Goal: Information Seeking & Learning: Understand process/instructions

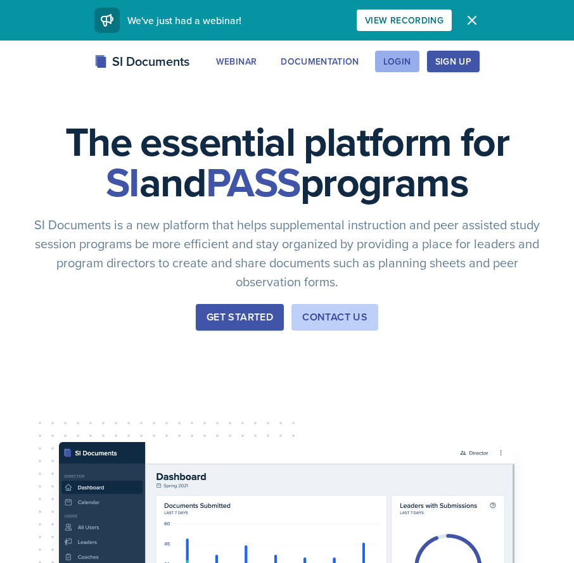
click at [409, 58] on div "Login" at bounding box center [397, 61] width 28 height 10
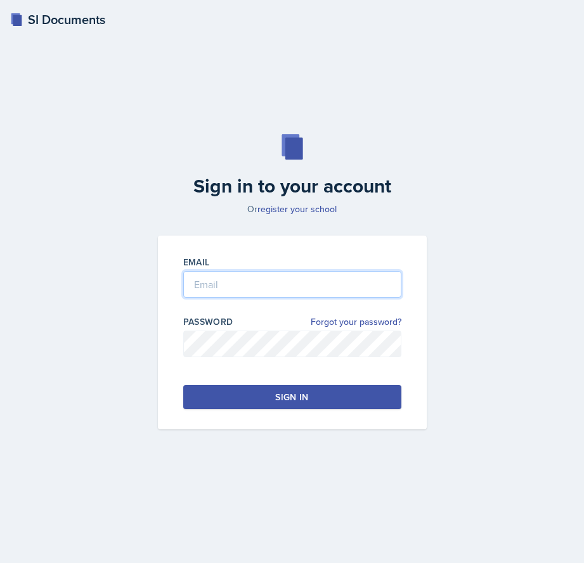
click at [277, 282] on input "email" at bounding box center [292, 284] width 218 height 27
type input "[EMAIL_ADDRESS][DOMAIN_NAME]"
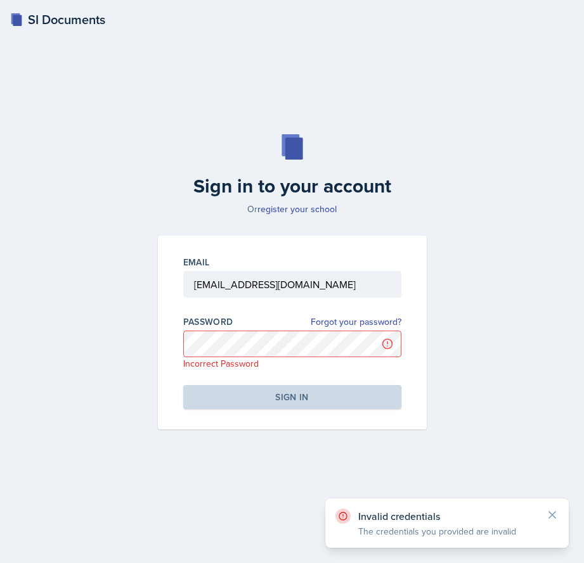
drag, startPoint x: 25, startPoint y: 300, endPoint x: 102, endPoint y: 286, distance: 77.8
click at [25, 300] on div "Sign in to your account Or register your school Email [EMAIL_ADDRESS][DOMAIN_NA…" at bounding box center [291, 282] width 553 height 376
click at [430, 165] on div "Sign in to your account Or register your school" at bounding box center [292, 174] width 284 height 81
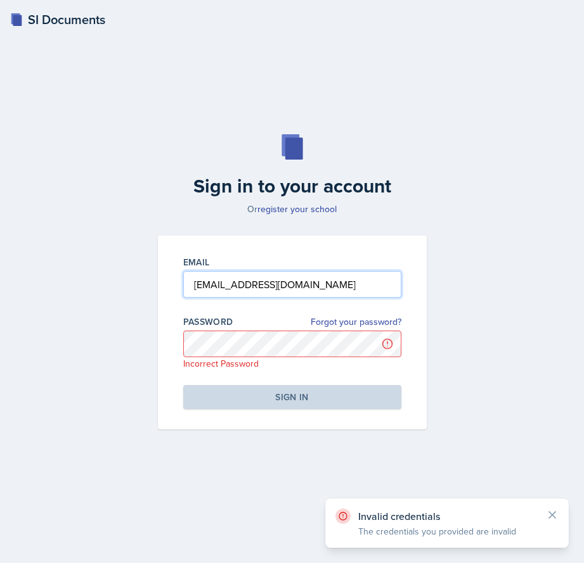
click at [340, 287] on input "[EMAIL_ADDRESS][DOMAIN_NAME]" at bounding box center [292, 284] width 218 height 27
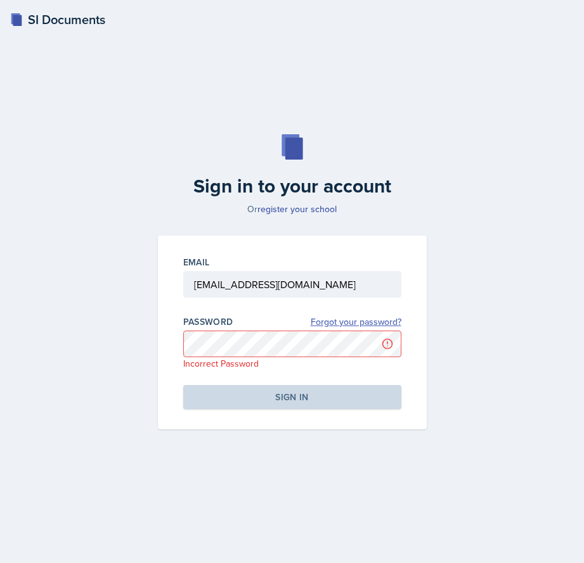
click at [335, 318] on link "Forgot your password?" at bounding box center [356, 322] width 91 height 13
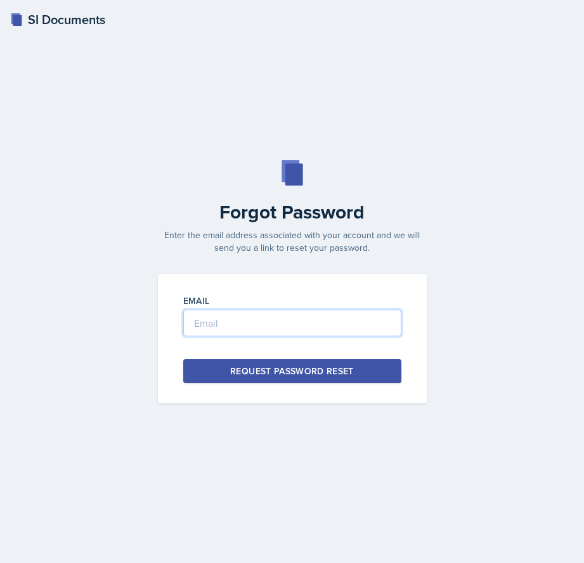
click at [306, 323] on input "email" at bounding box center [292, 323] width 218 height 27
type input "[EMAIL_ADDRESS][DOMAIN_NAME]"
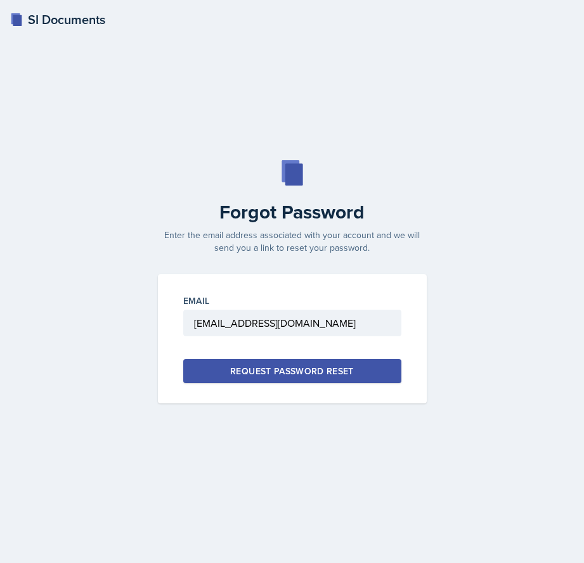
click at [283, 372] on div "Request Password Reset" at bounding box center [292, 371] width 124 height 13
click at [310, 251] on p "Enter the email address associated with your account and we will send you a lin…" at bounding box center [292, 241] width 284 height 25
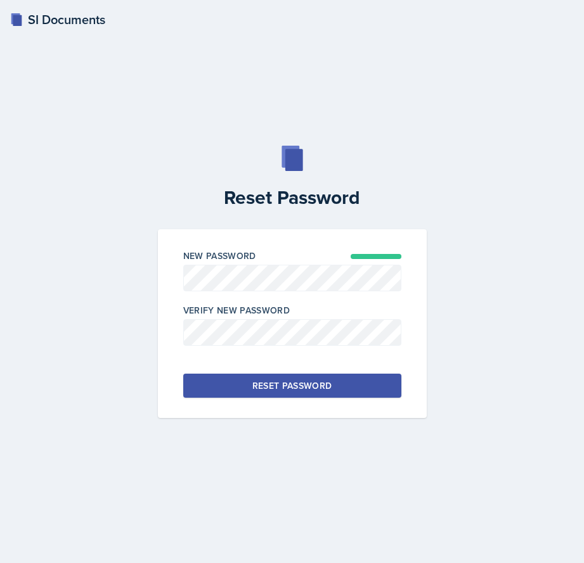
click at [338, 349] on div at bounding box center [292, 352] width 218 height 13
click at [385, 395] on button "Reset Password" at bounding box center [292, 386] width 218 height 24
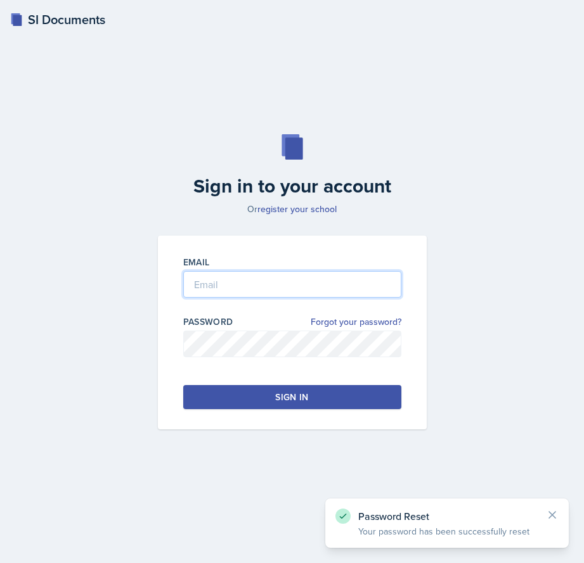
click at [258, 295] on input "email" at bounding box center [292, 284] width 218 height 27
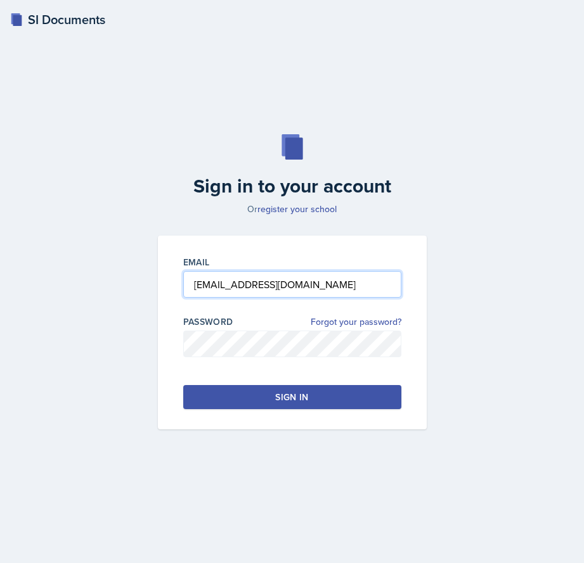
type input "[EMAIL_ADDRESS][DOMAIN_NAME]"
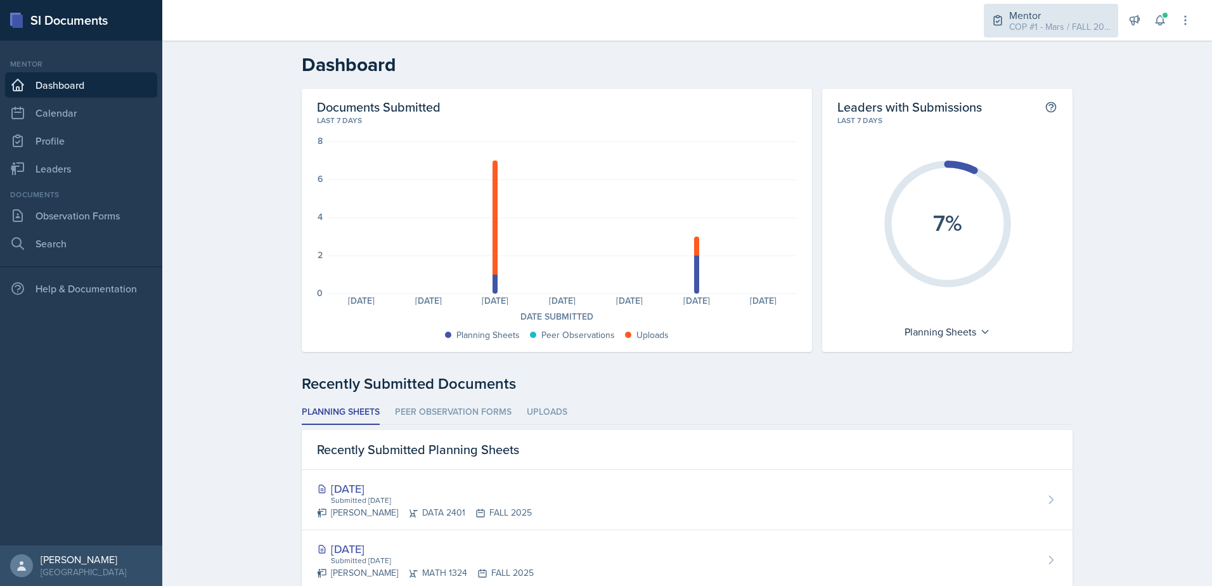
click at [583, 20] on div "COP #1 - Mars / FALL 2025" at bounding box center [1059, 26] width 101 height 13
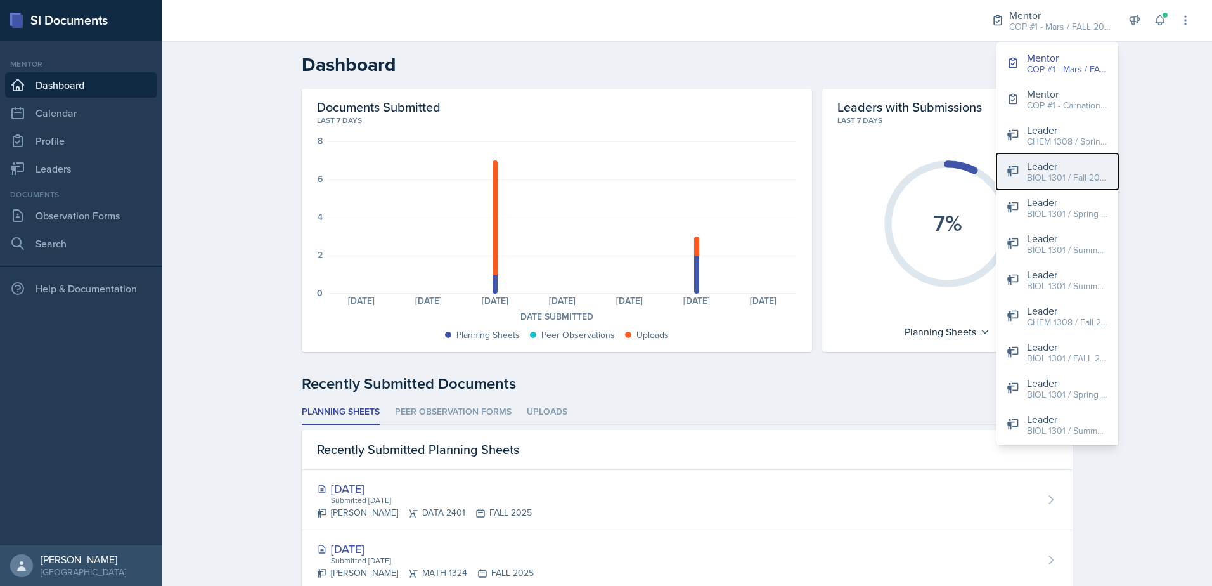
click at [583, 167] on div "Leader" at bounding box center [1067, 165] width 81 height 15
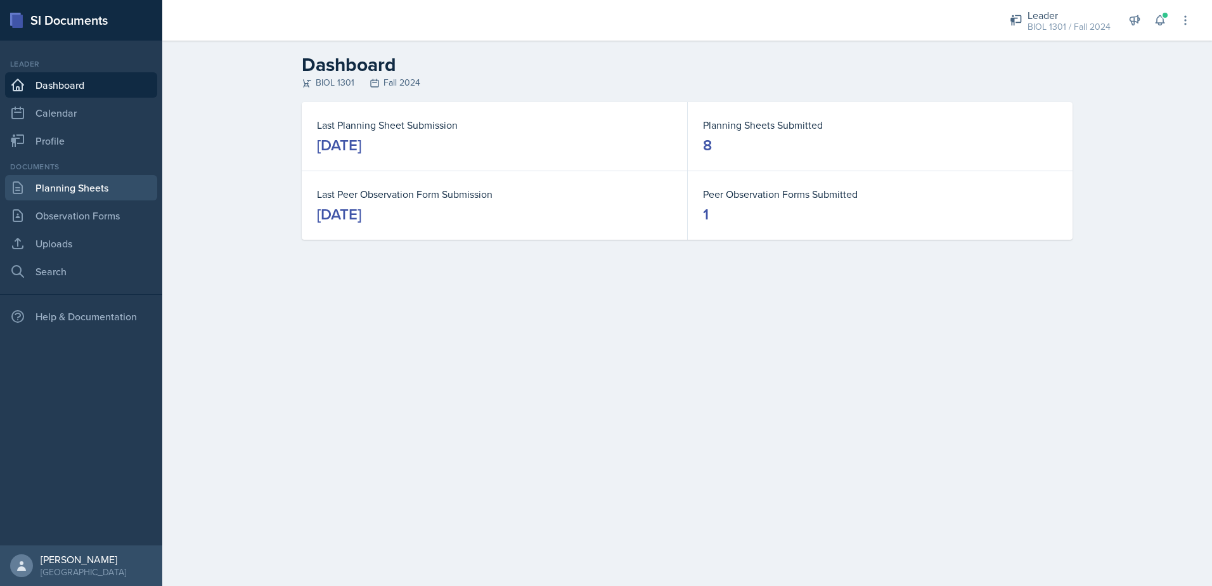
click at [87, 191] on link "Planning Sheets" at bounding box center [81, 187] width 152 height 25
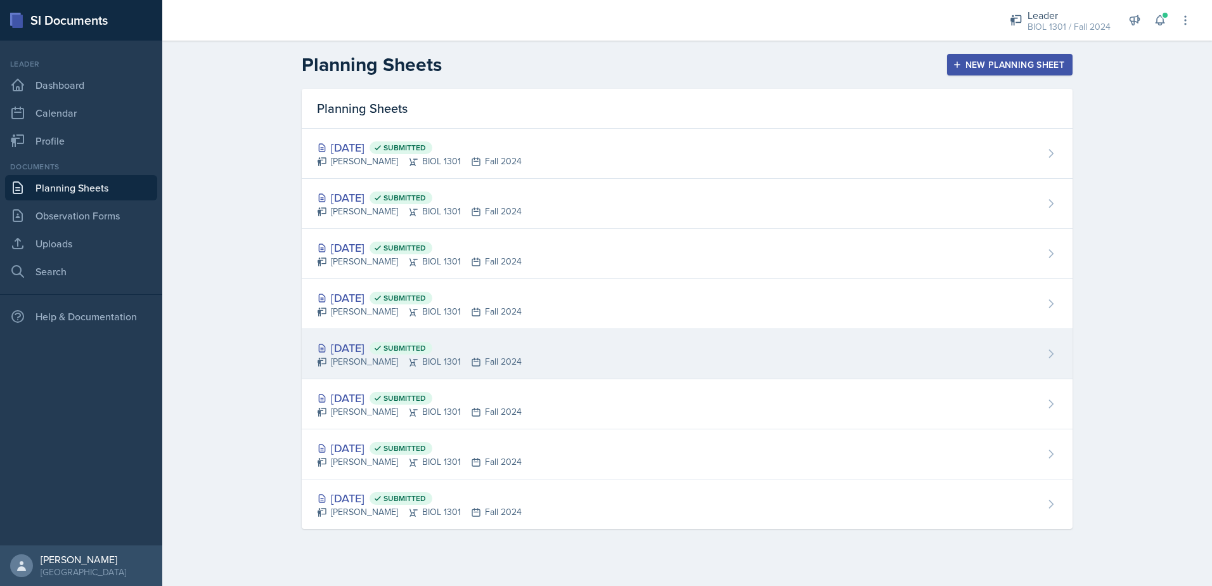
click at [351, 349] on div "Sep 18th, 2024 Submitted" at bounding box center [419, 347] width 205 height 17
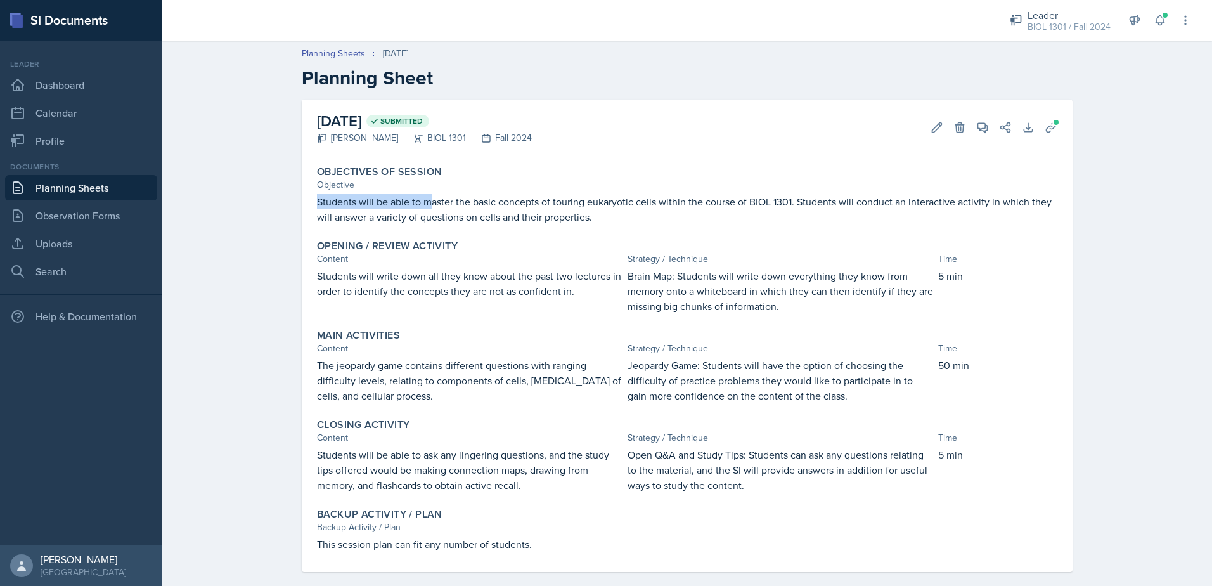
drag, startPoint x: 428, startPoint y: 203, endPoint x: 716, endPoint y: 184, distance: 288.3
click at [583, 184] on div "Objectives of Session Objective Students will be able to master the basic conce…" at bounding box center [687, 194] width 750 height 69
drag, startPoint x: 716, startPoint y: 184, endPoint x: 707, endPoint y: 224, distance: 41.5
click at [583, 224] on div "Objectives of Session Objective Students will be able to master the basic conce…" at bounding box center [687, 194] width 750 height 69
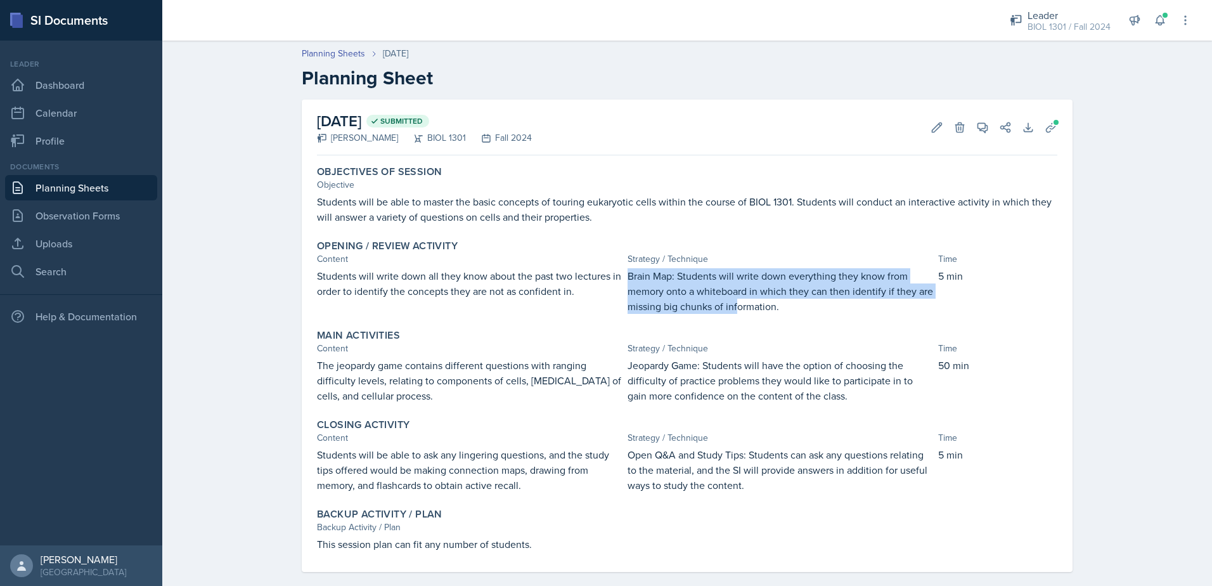
drag, startPoint x: 623, startPoint y: 273, endPoint x: 730, endPoint y: 302, distance: 111.0
click at [583, 302] on p "Brain Map: Students will write down everything they know from memory onto a whi…" at bounding box center [779, 291] width 305 height 46
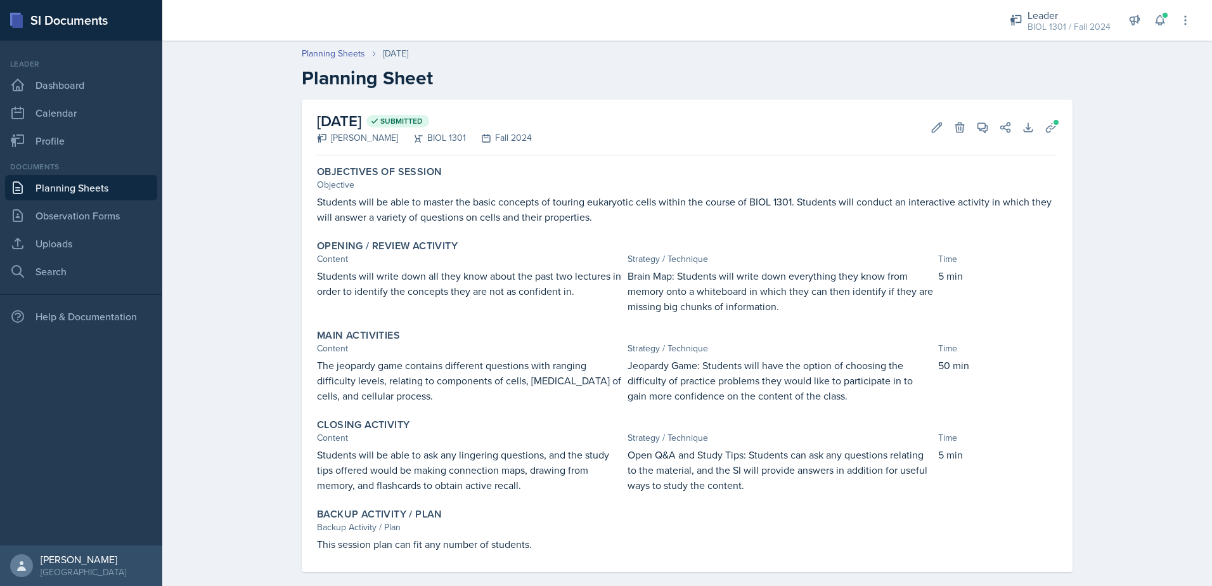
drag, startPoint x: 730, startPoint y: 302, endPoint x: 679, endPoint y: 362, distance: 79.1
click at [583, 348] on div "Strategy / Technique" at bounding box center [779, 348] width 305 height 13
drag, startPoint x: 665, startPoint y: 372, endPoint x: 746, endPoint y: 368, distance: 81.9
click at [583, 368] on p "Jeopardy Game: Students will have the option of choosing the difficulty of prac…" at bounding box center [779, 380] width 305 height 46
drag, startPoint x: 746, startPoint y: 368, endPoint x: 731, endPoint y: 411, distance: 45.9
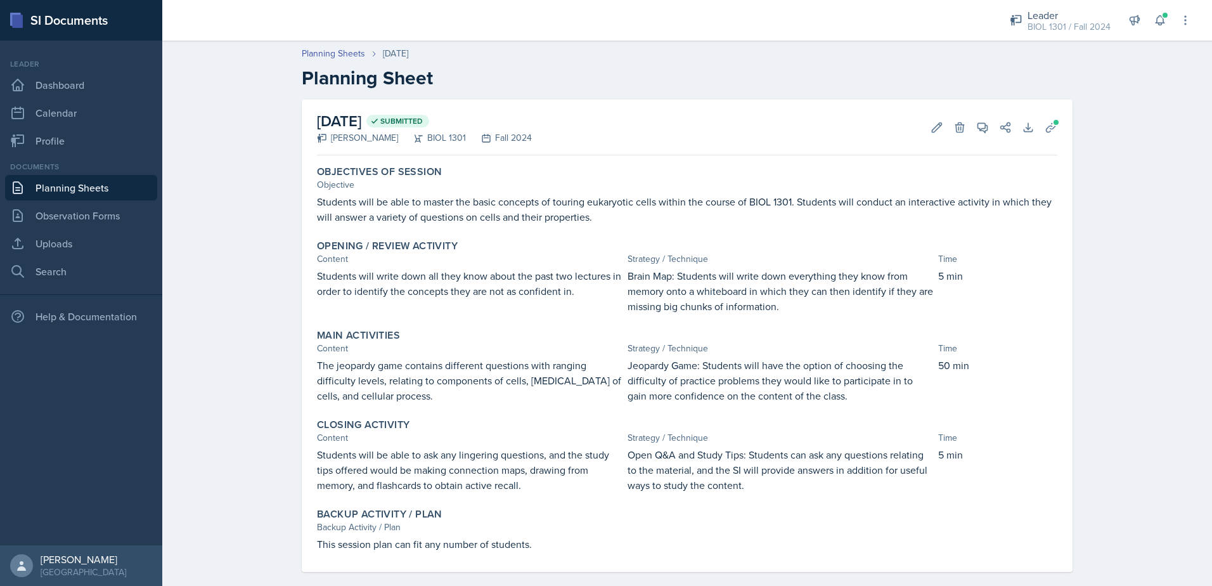
click at [583, 411] on div "Objectives of Session Objective Students will be able to master the basic conce…" at bounding box center [687, 365] width 740 height 411
click at [583, 125] on button "Uploads" at bounding box center [1050, 127] width 23 height 23
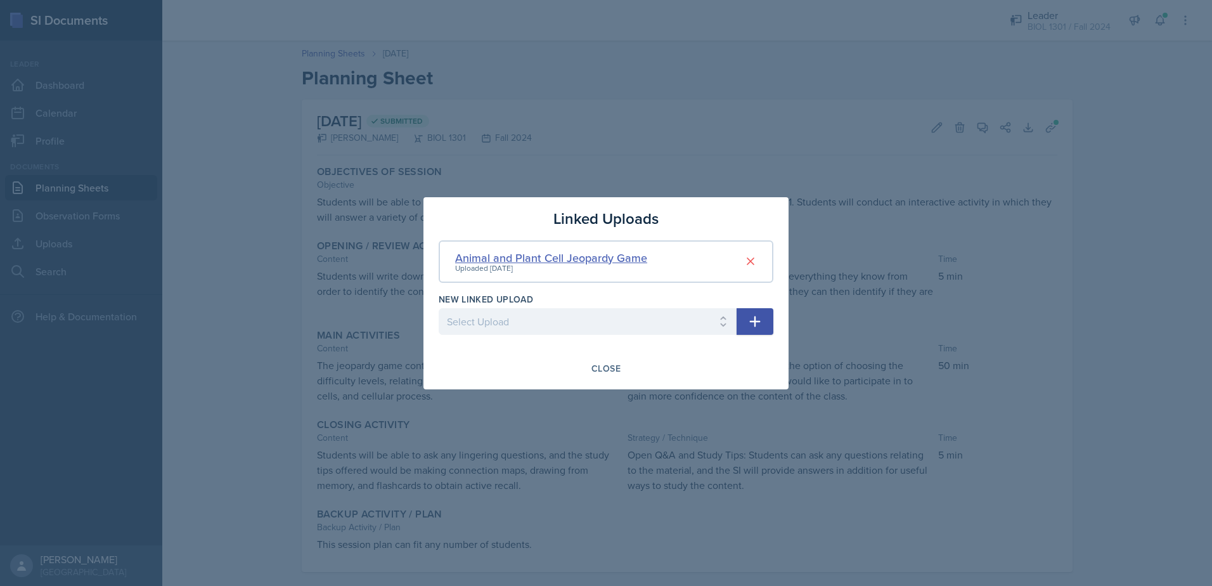
click at [544, 259] on div "Animal and Plant Cell Jeopardy Game" at bounding box center [551, 257] width 192 height 17
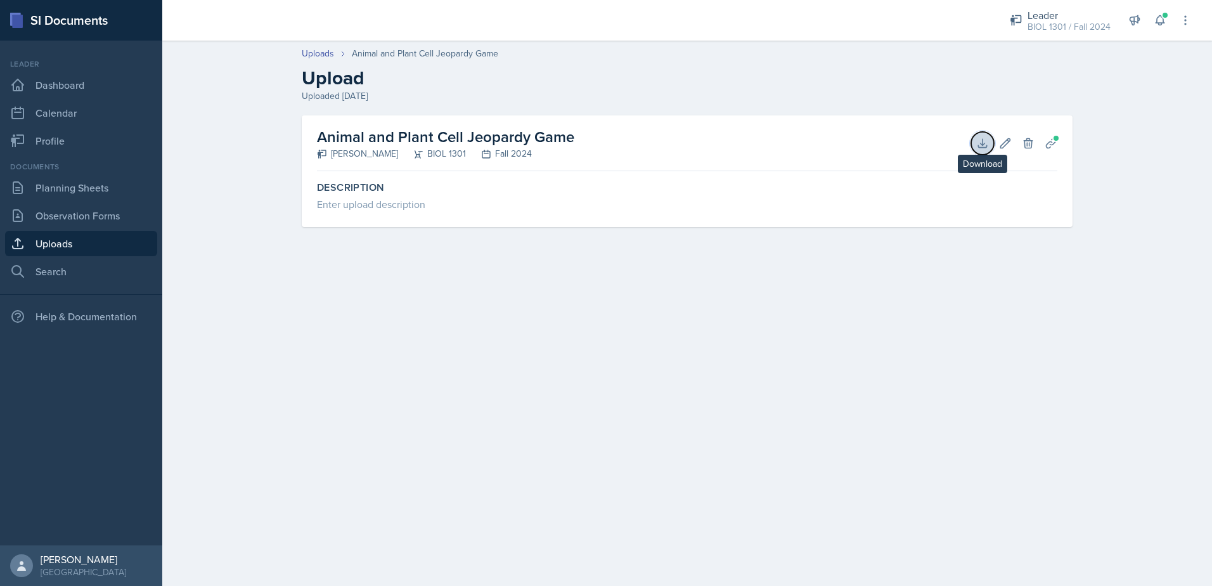
click at [583, 151] on button "Download" at bounding box center [982, 143] width 23 height 23
